Goal: Transaction & Acquisition: Purchase product/service

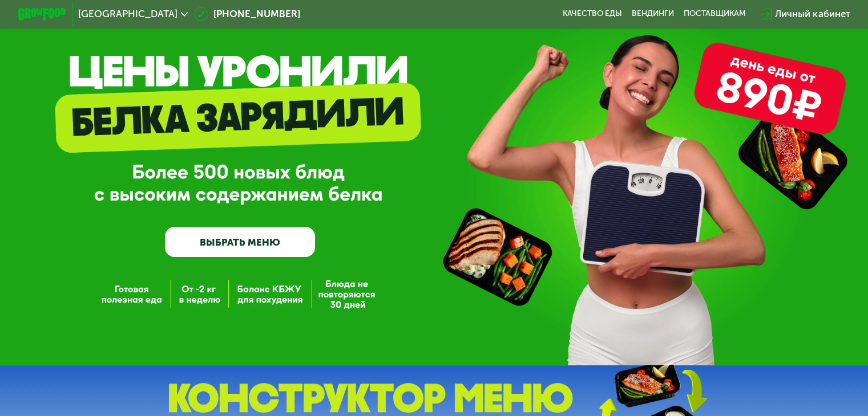
scroll to position [46, 0]
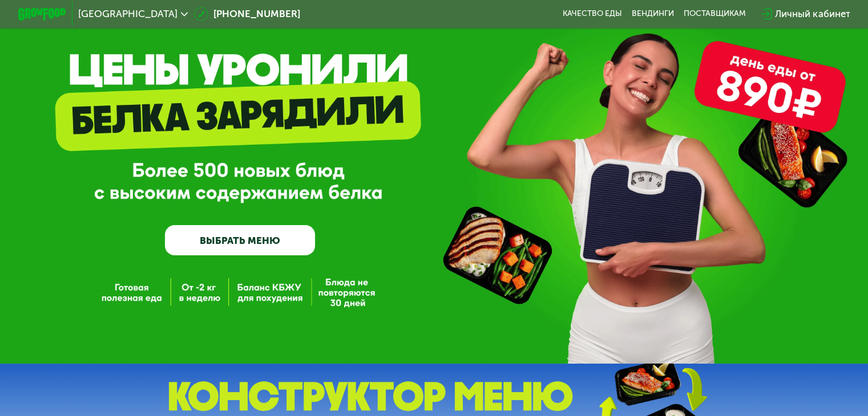
click at [253, 252] on link "ВЫБРАТЬ МЕНЮ" at bounding box center [240, 240] width 150 height 30
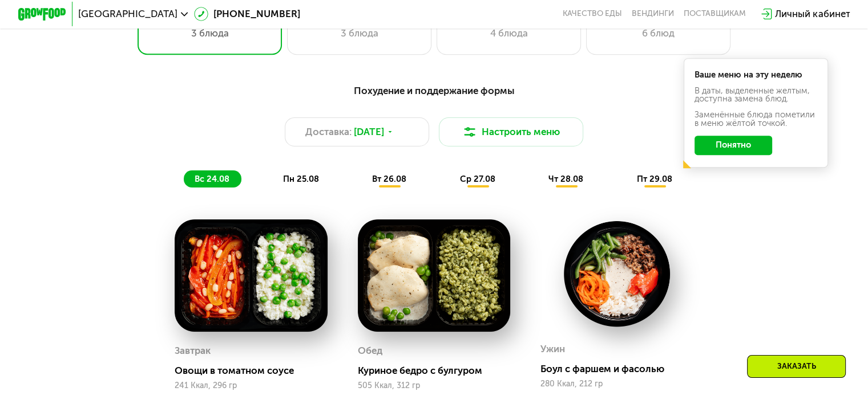
scroll to position [605, 0]
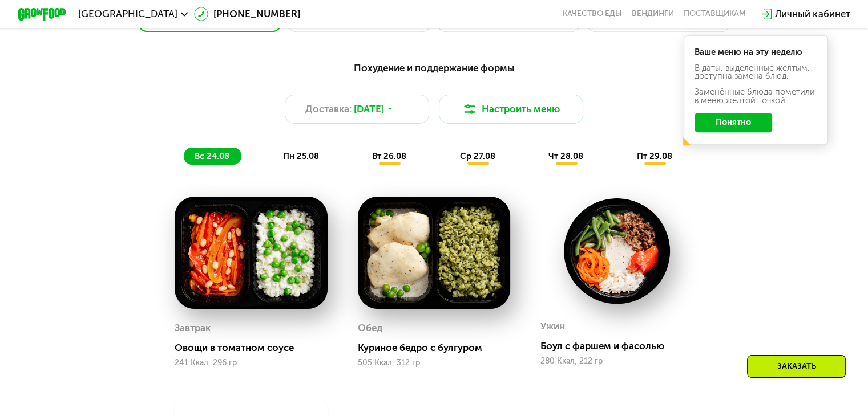
click at [304, 161] on span "пн 25.08" at bounding box center [301, 156] width 36 height 10
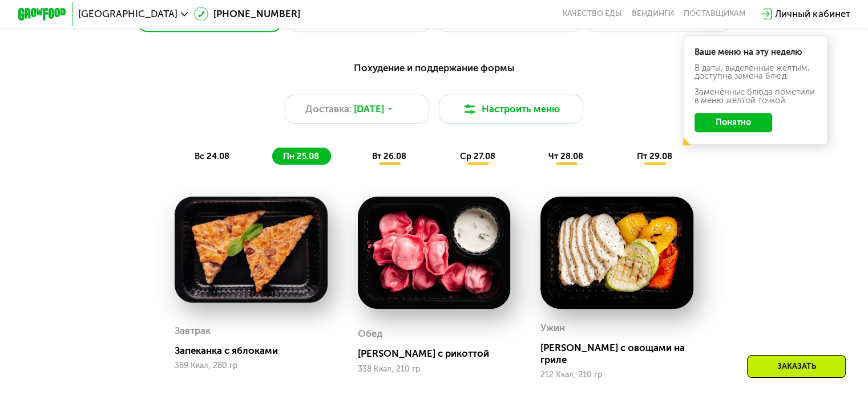
click at [388, 160] on span "вт 26.08" at bounding box center [389, 156] width 34 height 10
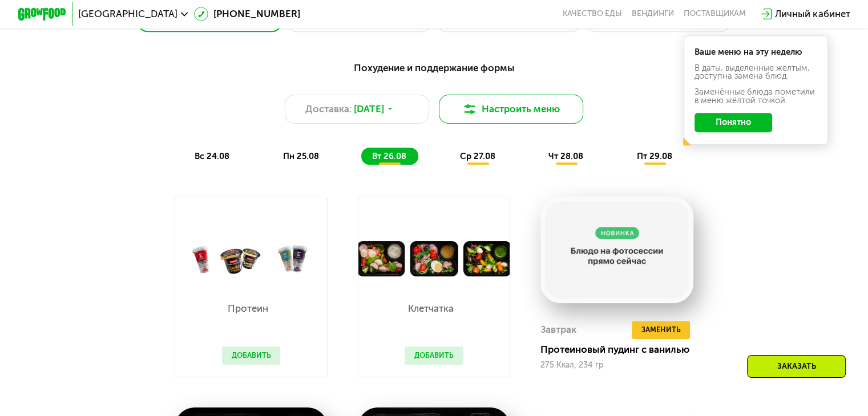
click at [476, 115] on img at bounding box center [469, 109] width 14 height 14
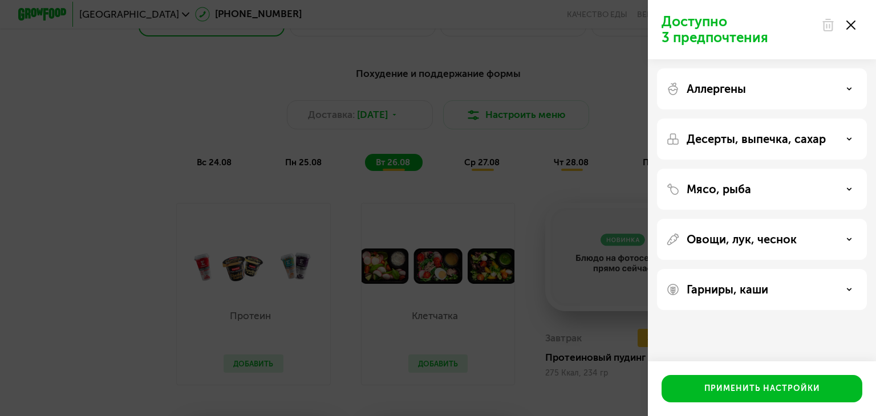
click at [737, 141] on p "Десерты, выпечка, сахар" at bounding box center [756, 139] width 139 height 14
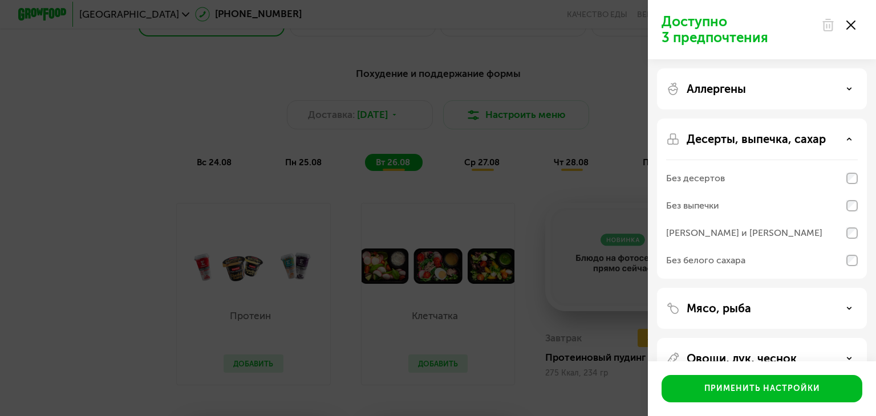
click at [737, 141] on p "Десерты, выпечка, сахар" at bounding box center [756, 139] width 139 height 14
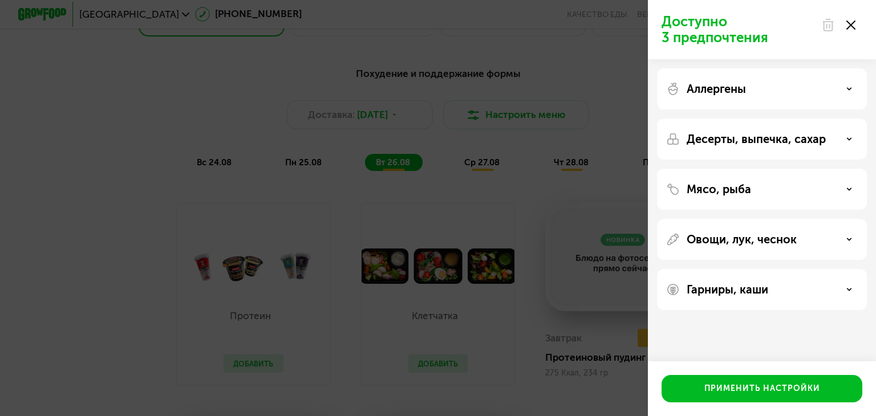
click at [744, 83] on p "Аллергены" at bounding box center [716, 89] width 59 height 14
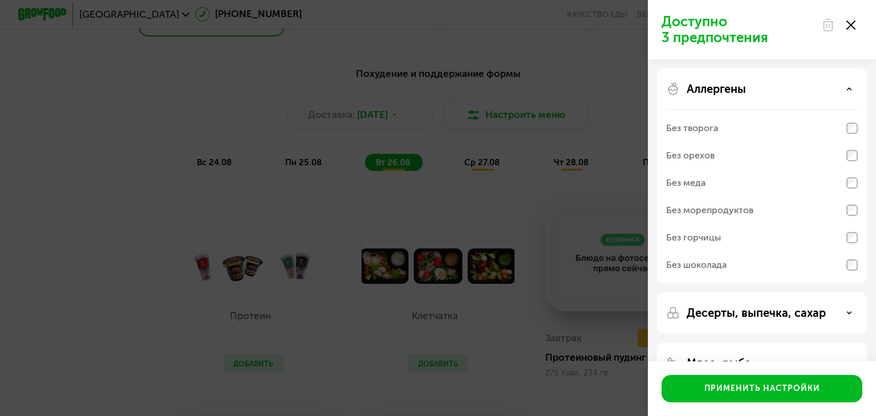
click at [744, 83] on p "Аллергены" at bounding box center [716, 89] width 59 height 14
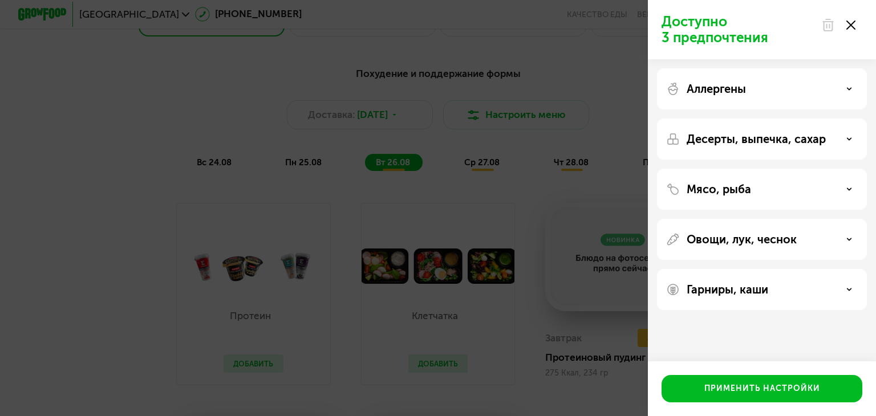
click at [78, 265] on div "Доступно 3 предпочтения Аллергены Десерты, выпечка, сахар Мясо, рыба Овощи, лук…" at bounding box center [438, 208] width 876 height 416
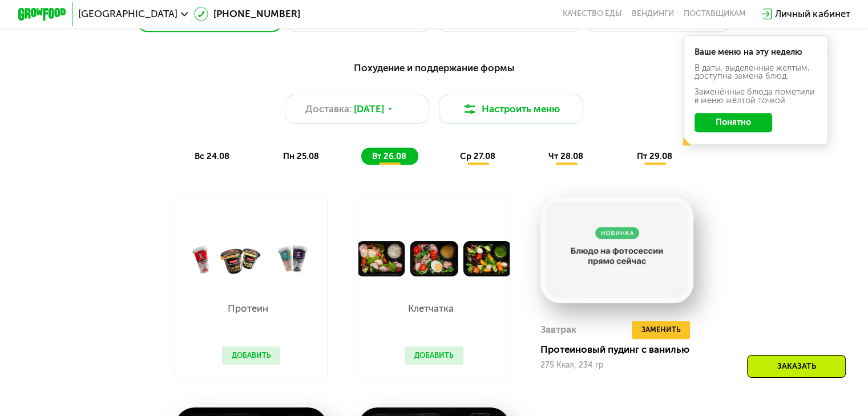
click at [478, 161] on span "ср 27.08" at bounding box center [477, 156] width 35 height 10
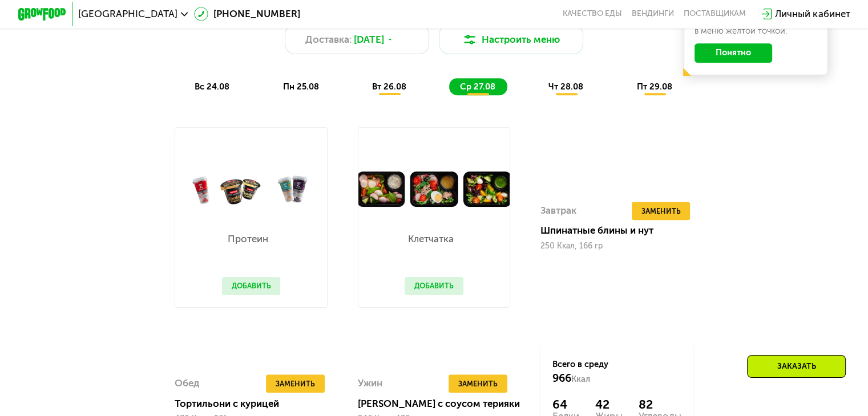
scroll to position [673, 0]
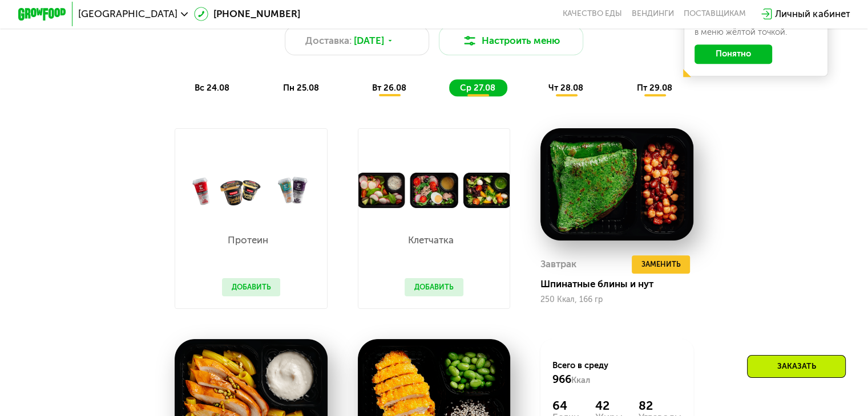
click at [390, 90] on span "вт 26.08" at bounding box center [389, 88] width 34 height 10
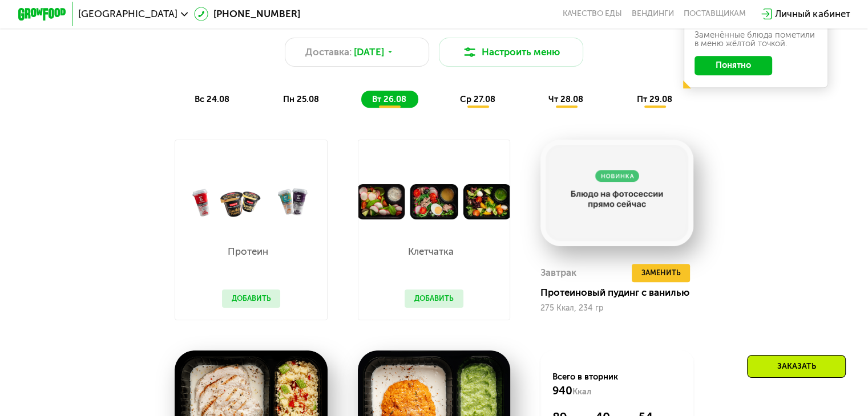
scroll to position [628, 0]
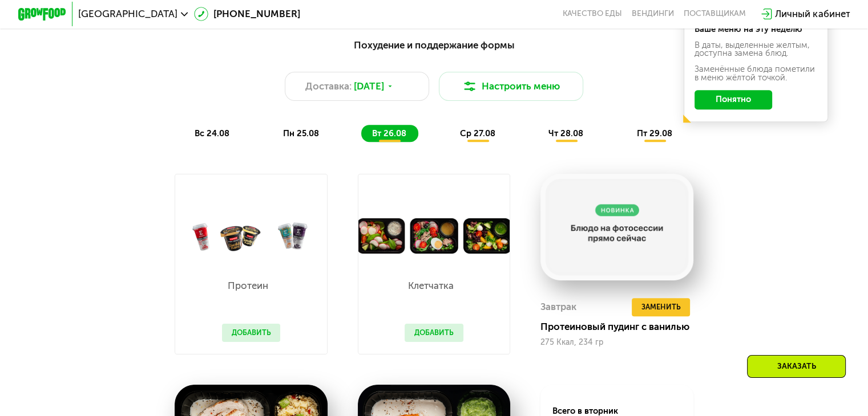
click at [568, 134] on span "чт 28.08" at bounding box center [565, 133] width 35 height 10
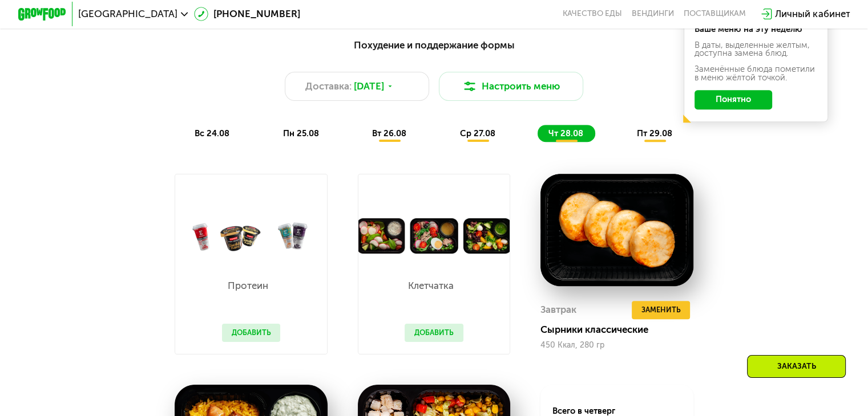
click at [658, 139] on span "пт 29.08" at bounding box center [654, 133] width 35 height 10
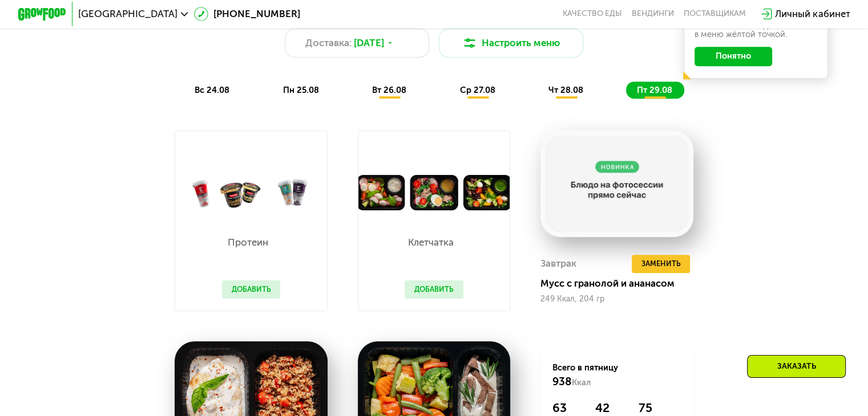
scroll to position [650, 0]
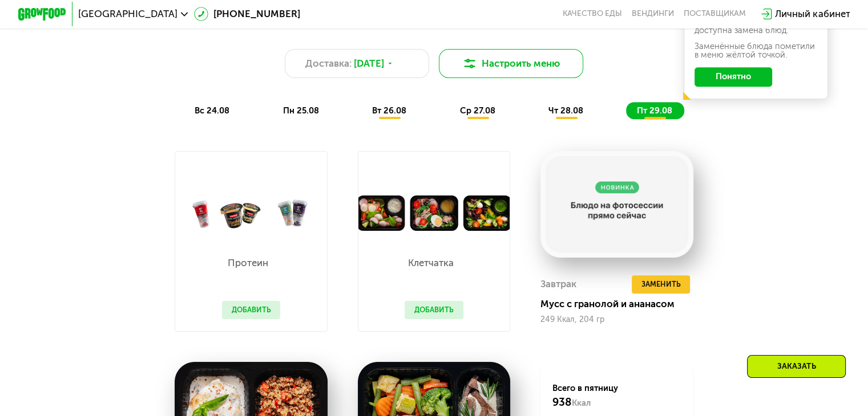
click at [500, 62] on button "Настроить меню" at bounding box center [511, 63] width 145 height 29
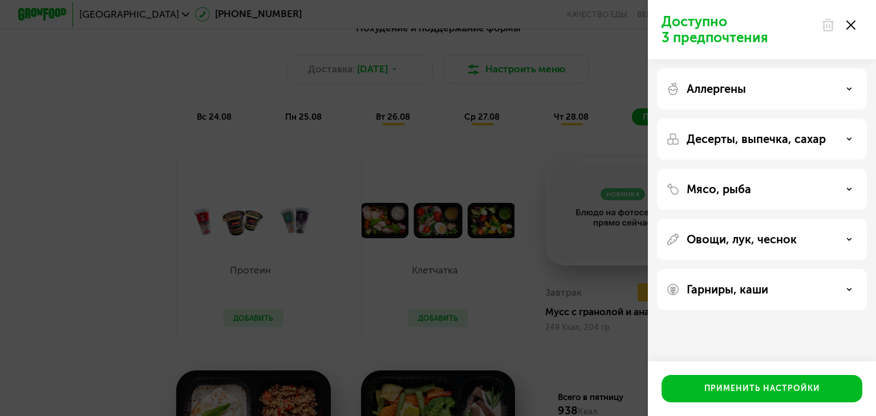
click at [725, 236] on p "Овощи, лук, чеснок" at bounding box center [742, 240] width 110 height 14
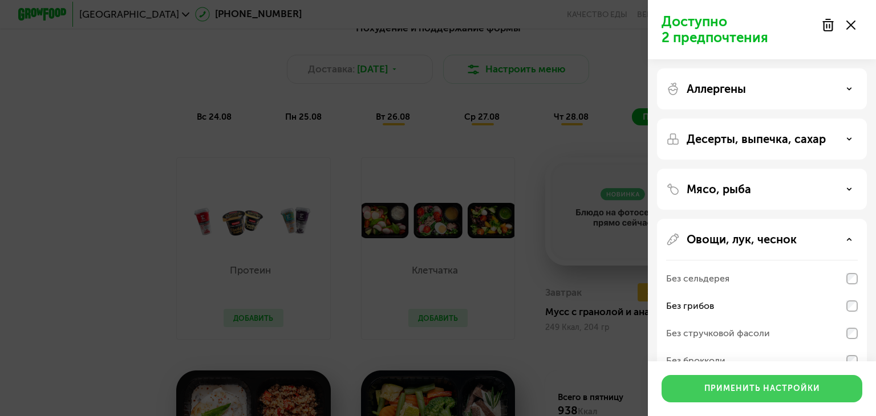
click at [751, 394] on div "Применить настройки" at bounding box center [763, 388] width 116 height 11
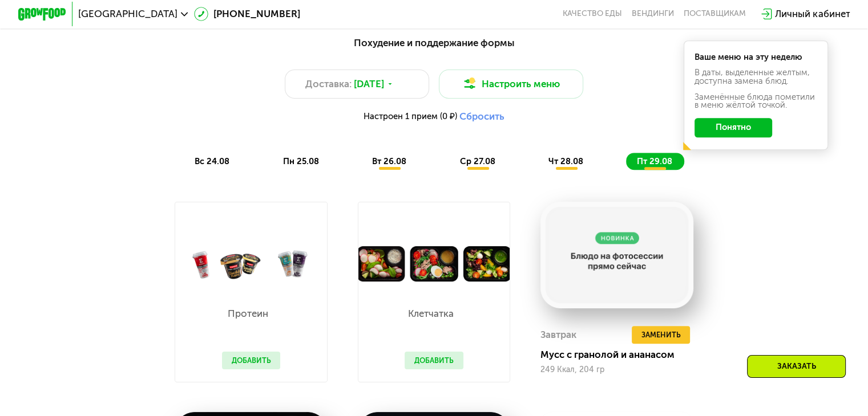
scroll to position [628, 0]
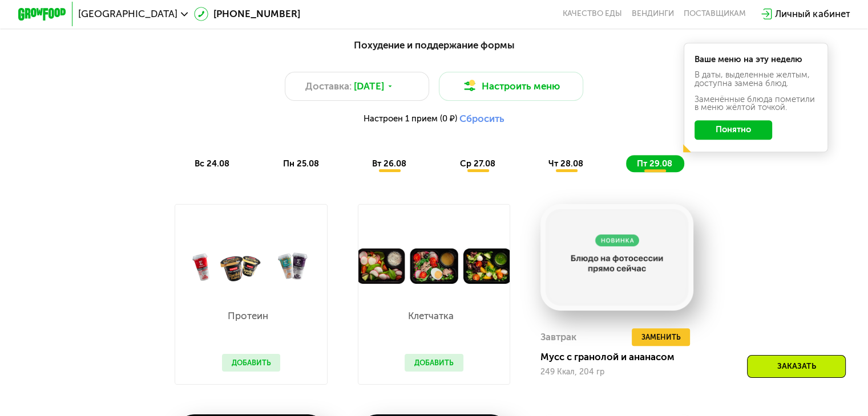
click at [799, 357] on div "Заказать" at bounding box center [796, 366] width 99 height 23
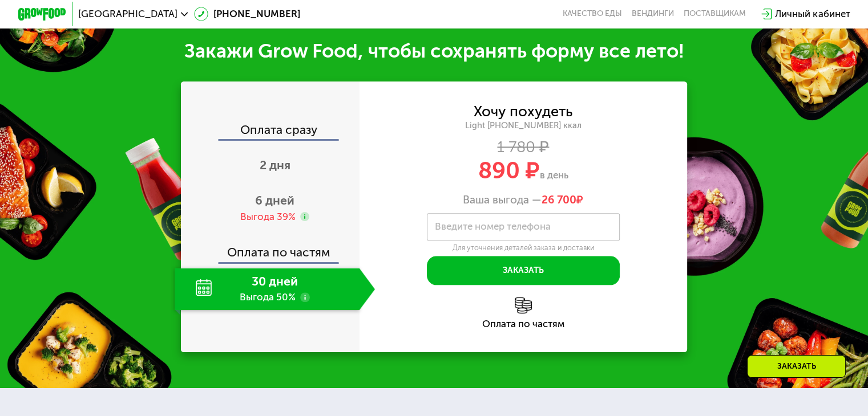
scroll to position [1305, 0]
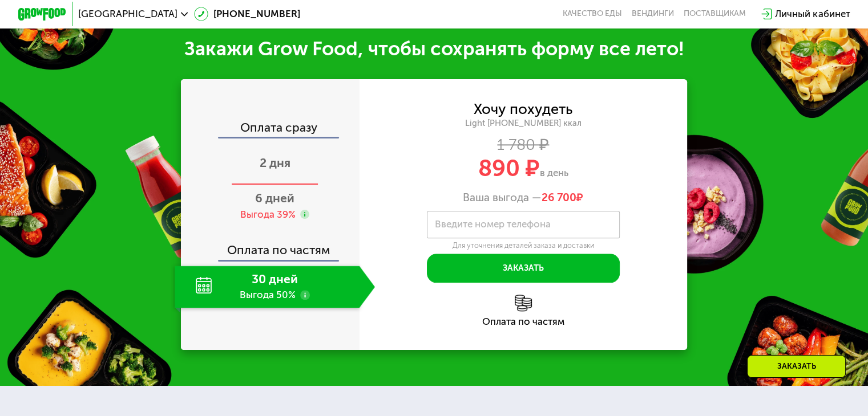
click at [277, 166] on span "2 дня" at bounding box center [275, 163] width 31 height 14
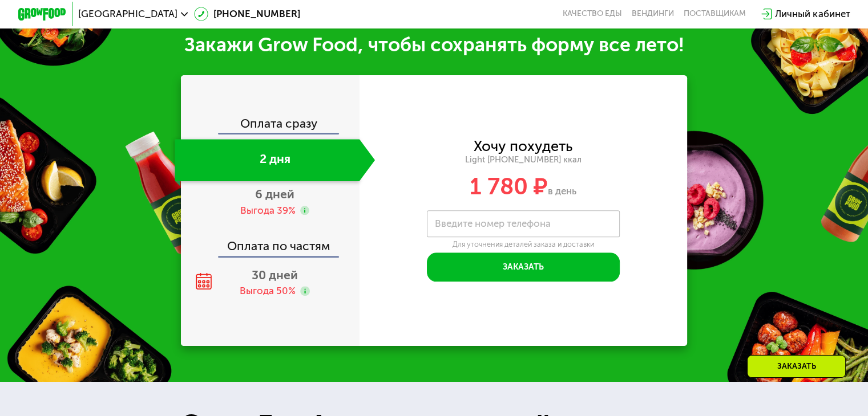
scroll to position [1168, 0]
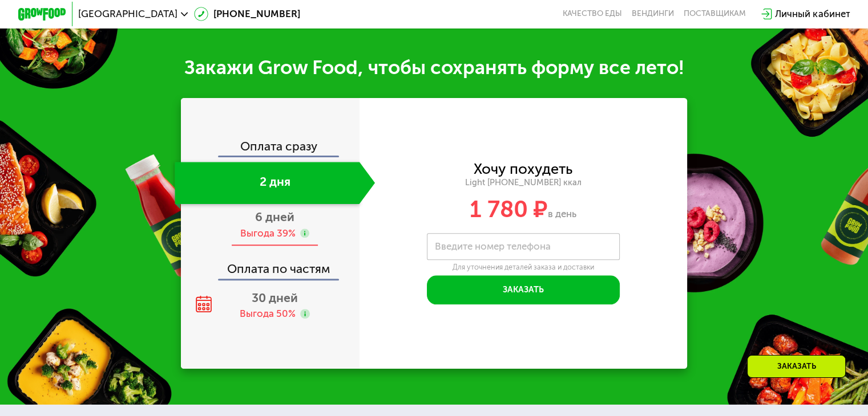
click at [280, 224] on span "6 дней" at bounding box center [274, 217] width 39 height 14
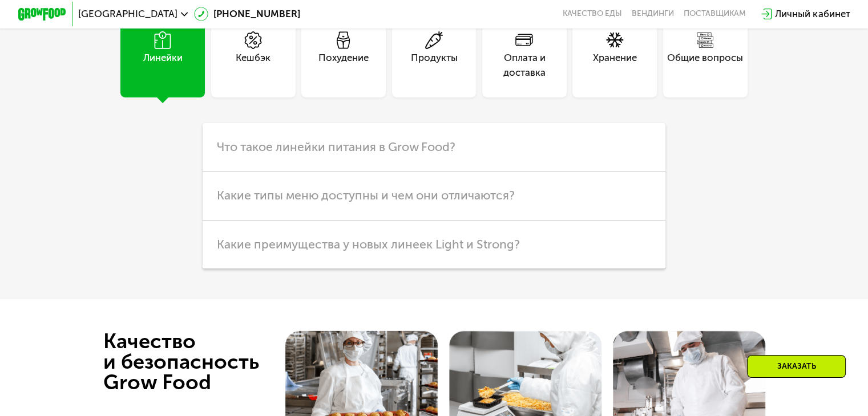
scroll to position [3017, 0]
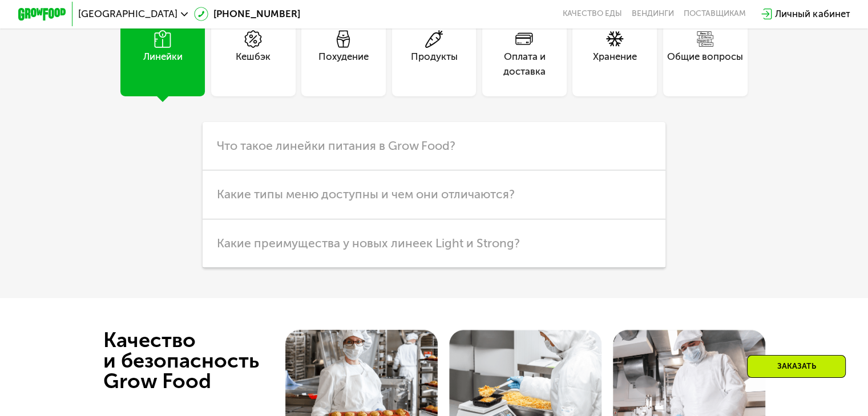
click at [645, 86] on div "Хранение" at bounding box center [614, 54] width 84 height 84
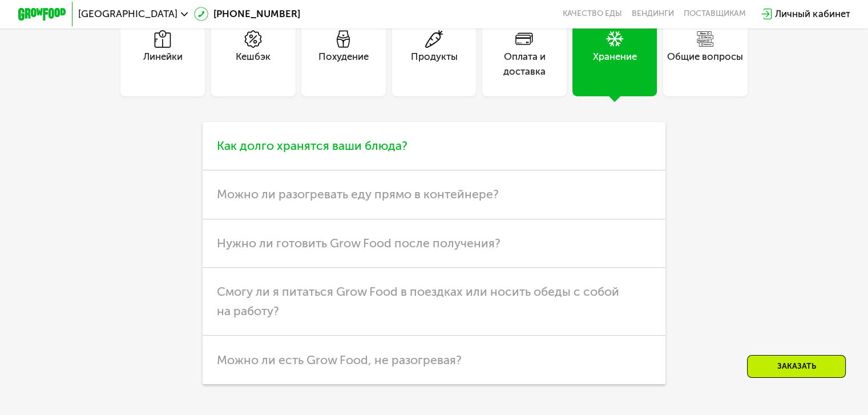
click at [334, 153] on span "Как долго хранятся ваши блюда?" at bounding box center [312, 146] width 191 height 14
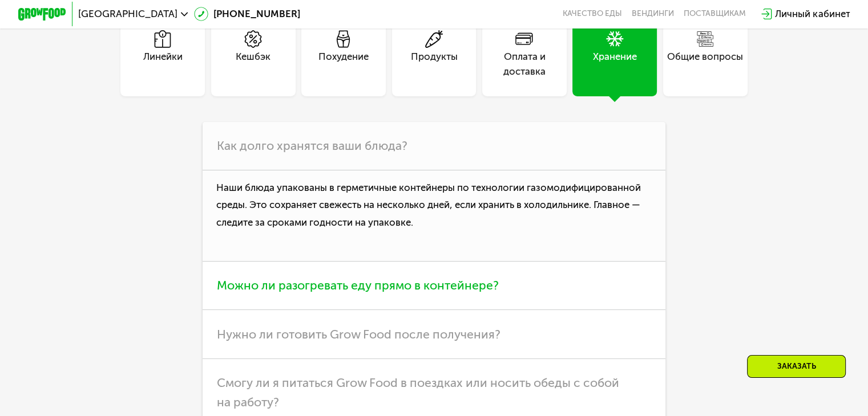
click at [273, 293] on span "Можно ли разогревать еду прямо в контейнере?" at bounding box center [358, 285] width 282 height 14
